Goal: Task Accomplishment & Management: Use online tool/utility

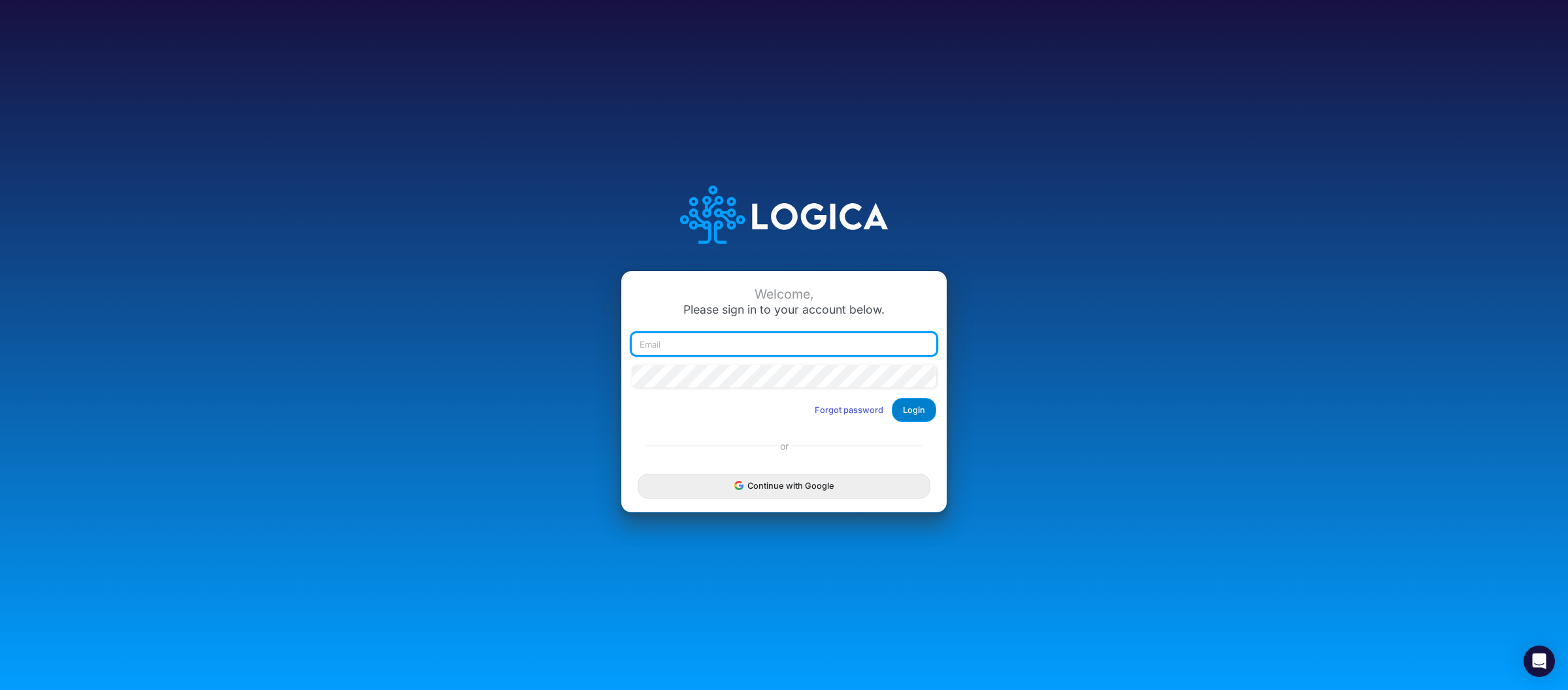
type input "[PERSON_NAME][EMAIL_ADDRESS][DOMAIN_NAME]"
click at [913, 408] on button "Login" at bounding box center [914, 410] width 44 height 24
